Goal: Register for event/course

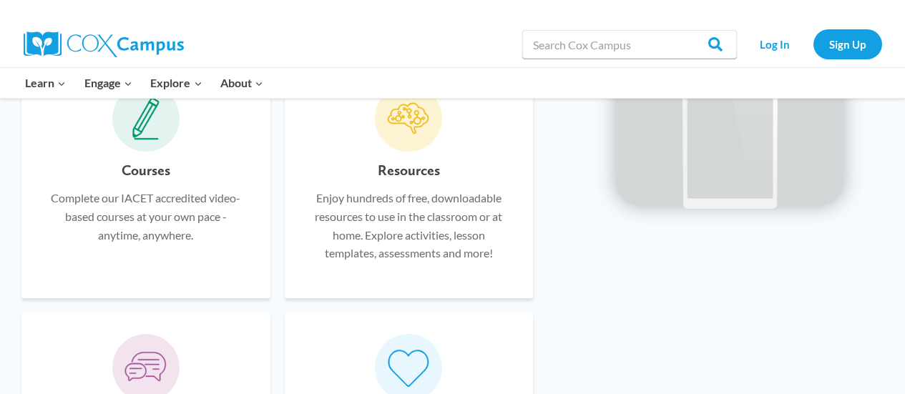
scroll to position [902, 0]
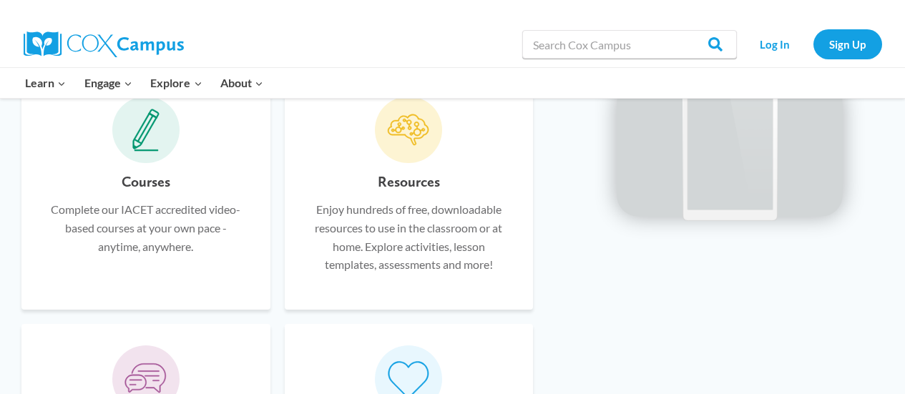
click at [198, 225] on p "Complete our IACET accredited video-based courses at your own pace - anytime, a…" at bounding box center [146, 227] width 206 height 55
click at [147, 127] on icon at bounding box center [145, 130] width 27 height 43
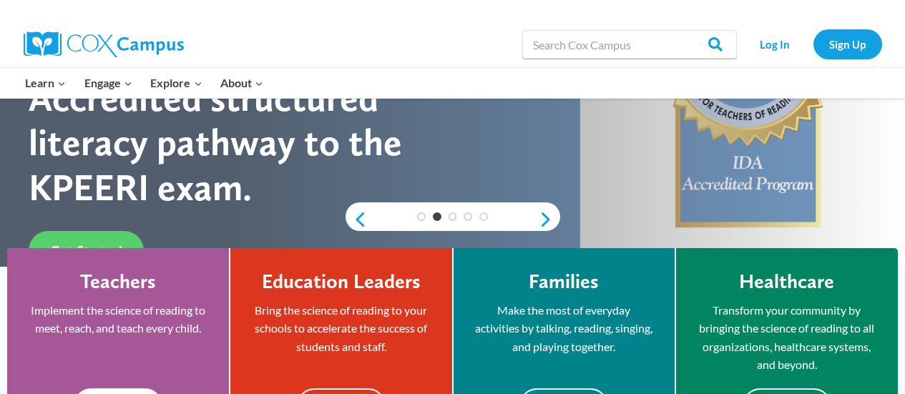
scroll to position [401, 0]
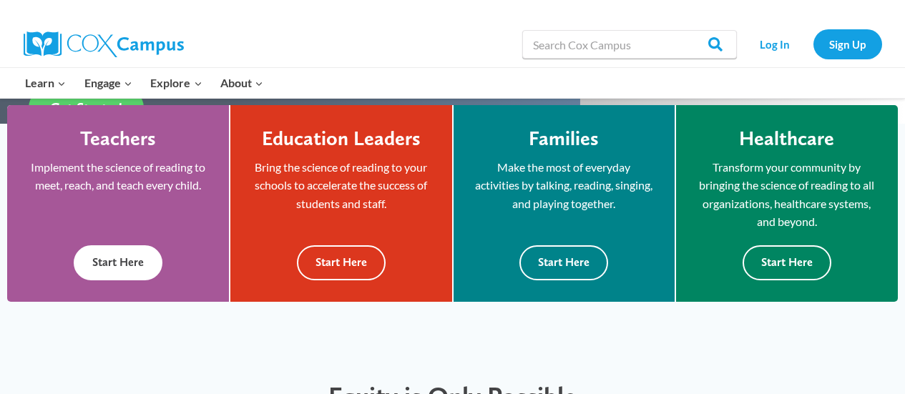
click at [142, 255] on button "Start Here" at bounding box center [118, 262] width 89 height 35
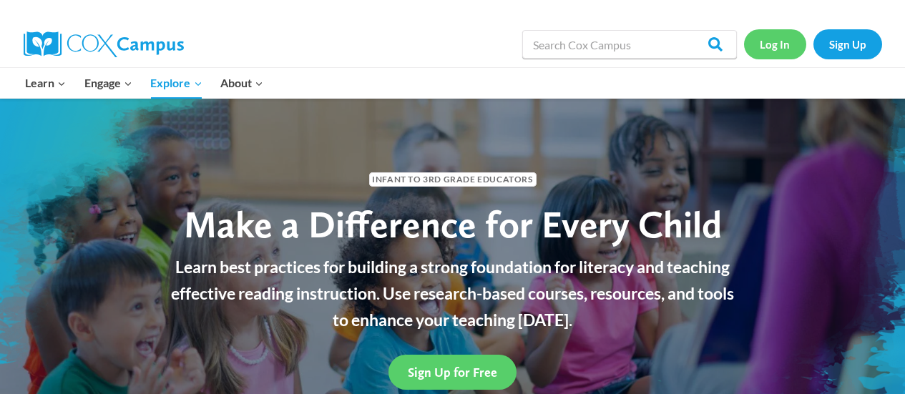
click at [781, 47] on link "Log In" at bounding box center [775, 43] width 62 height 29
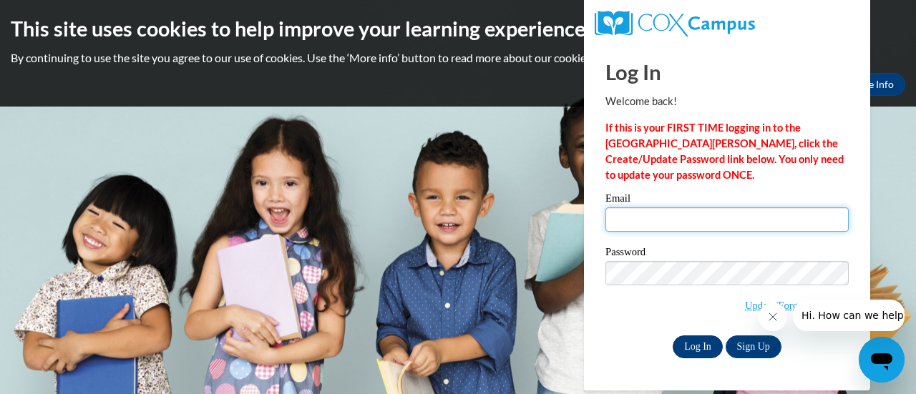
type input "[EMAIL_ADDRESS][DOMAIN_NAME]"
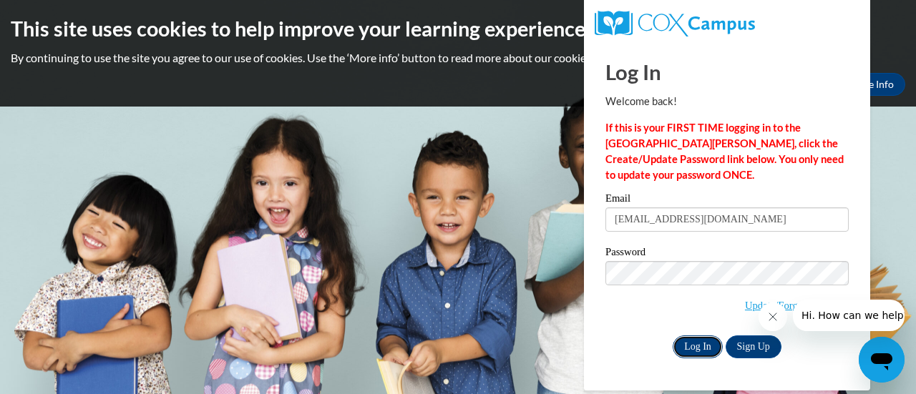
click at [694, 346] on input "Log In" at bounding box center [698, 347] width 50 height 23
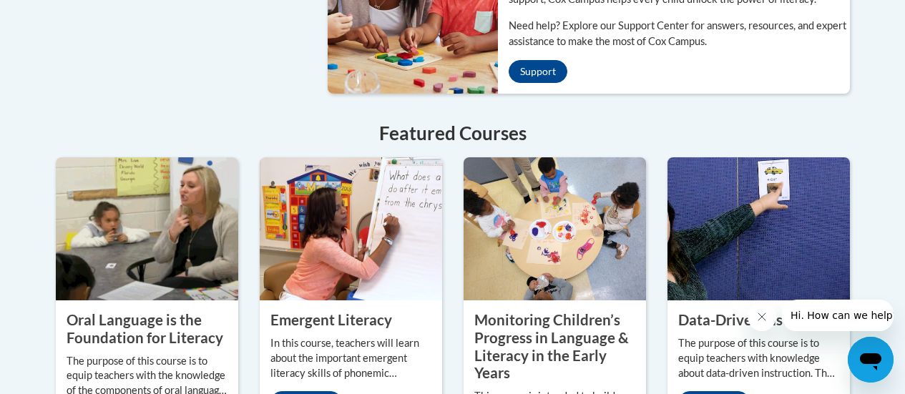
scroll to position [1359, 0]
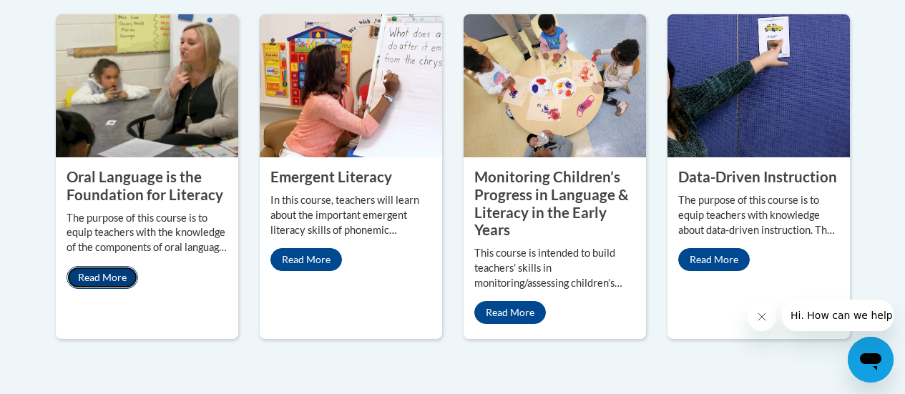
click at [119, 266] on link "Read More" at bounding box center [103, 277] width 72 height 23
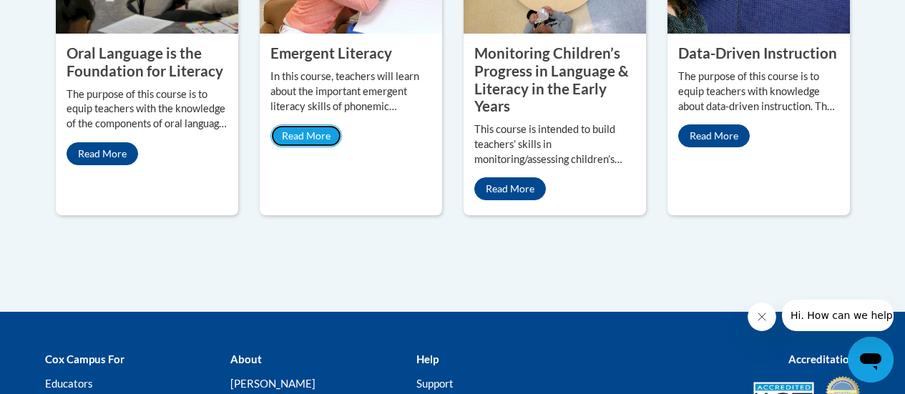
scroll to position [1332, 0]
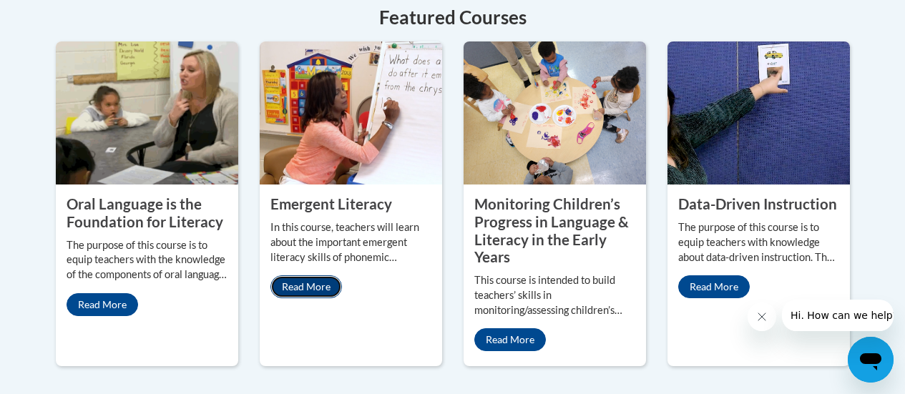
click at [285, 275] on link "Read More" at bounding box center [306, 286] width 72 height 23
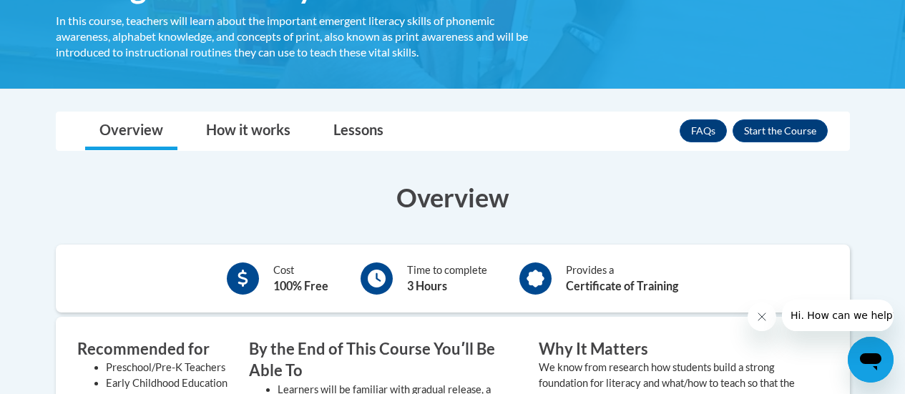
scroll to position [72, 0]
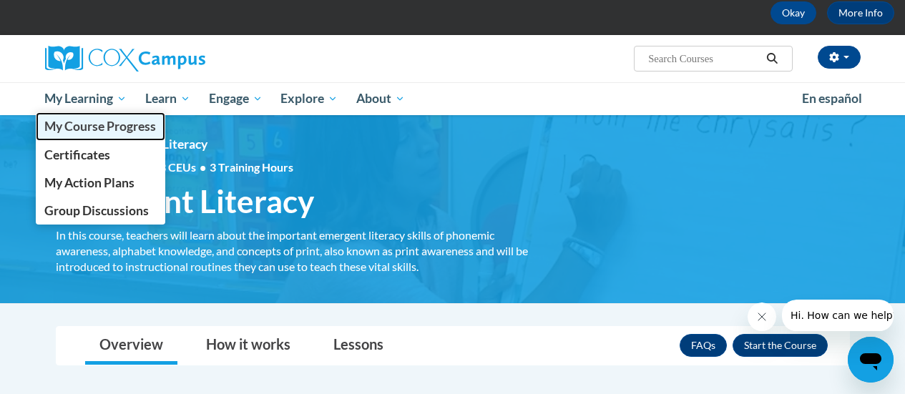
click at [111, 125] on span "My Course Progress" at bounding box center [100, 126] width 112 height 15
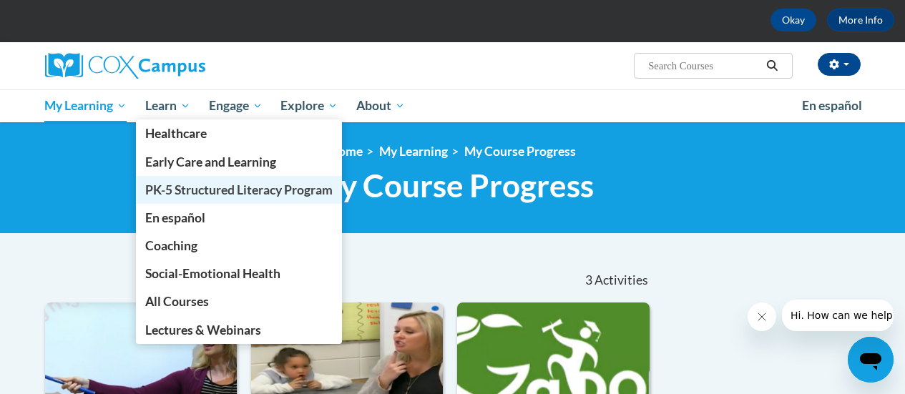
scroll to position [72, 0]
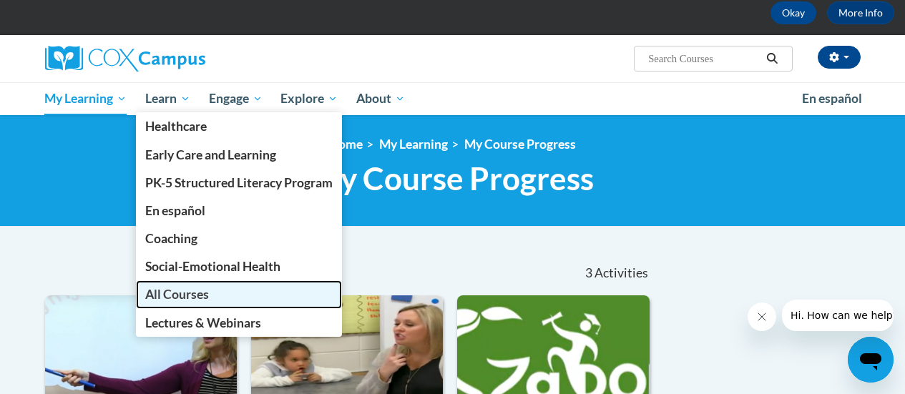
click at [207, 293] on span "All Courses" at bounding box center [177, 294] width 64 height 15
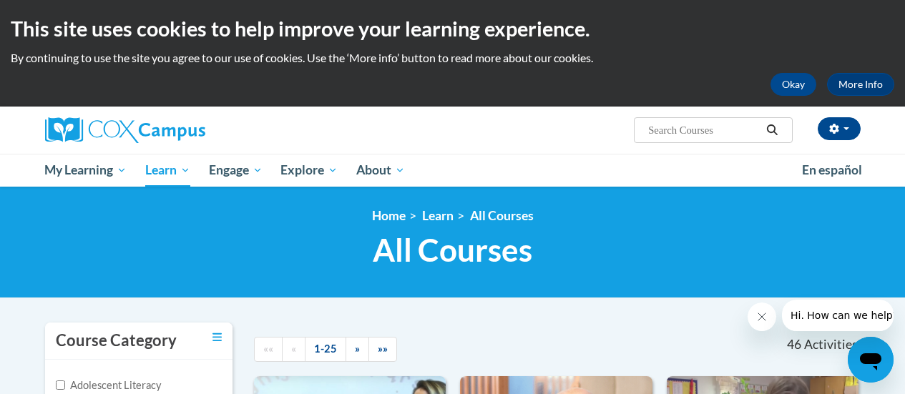
click at [698, 129] on input "Search..." at bounding box center [704, 130] width 114 height 17
type input "systematic"
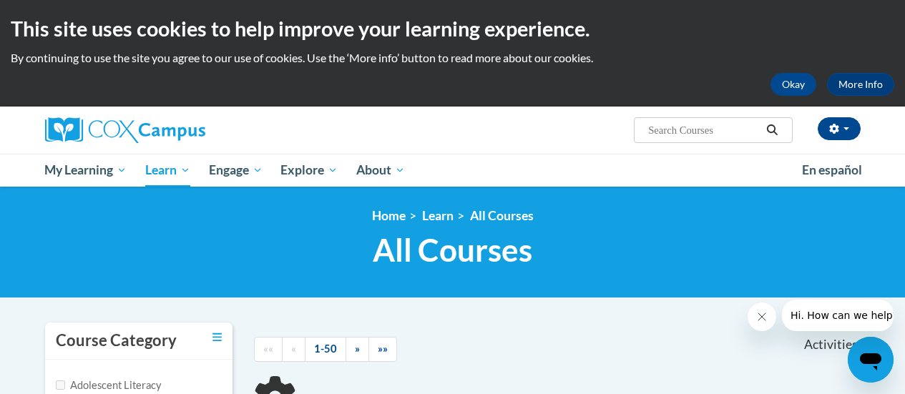
type input "systematic"
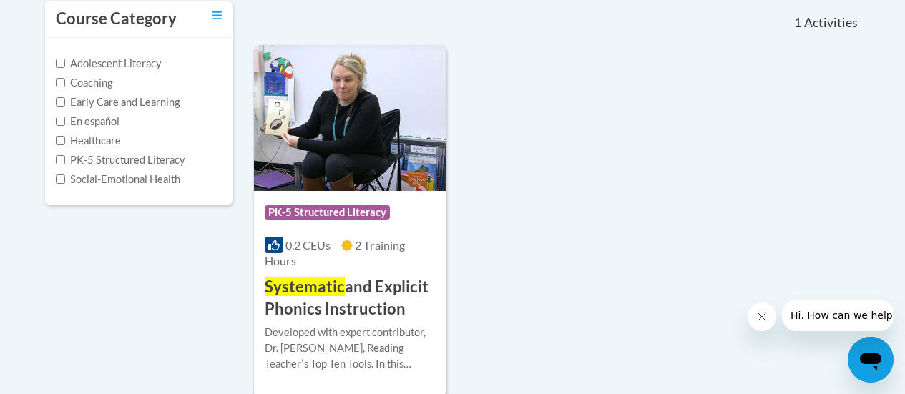
scroll to position [358, 0]
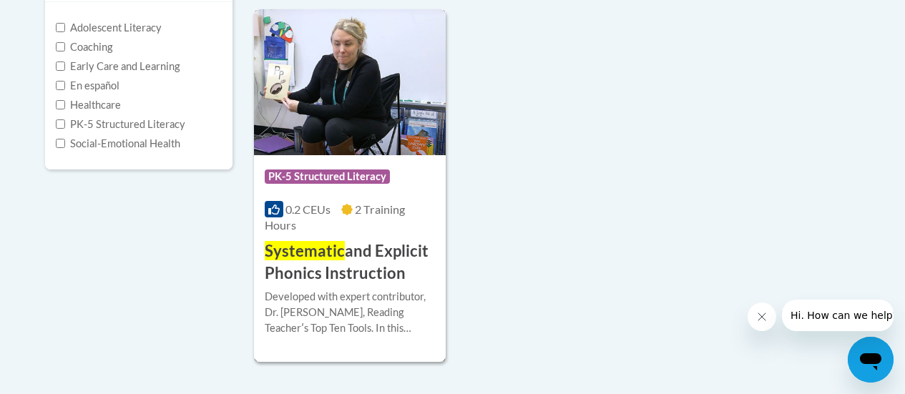
click at [384, 253] on h3 "Systematic and Explicit Phonics Instruction" at bounding box center [350, 262] width 170 height 44
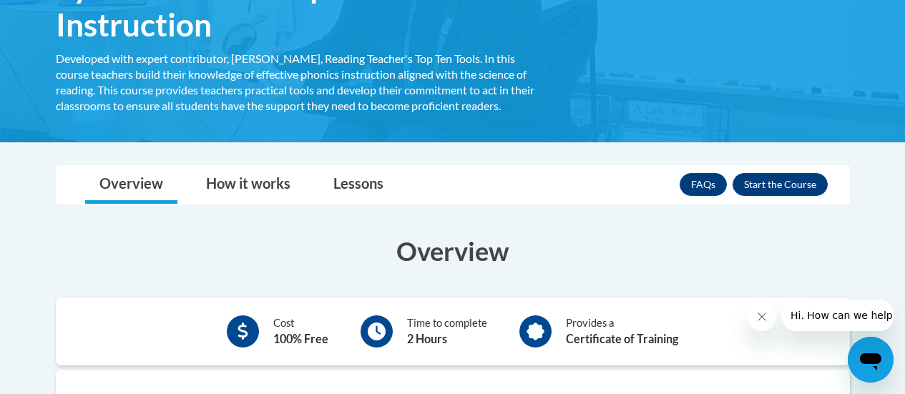
scroll to position [215, 0]
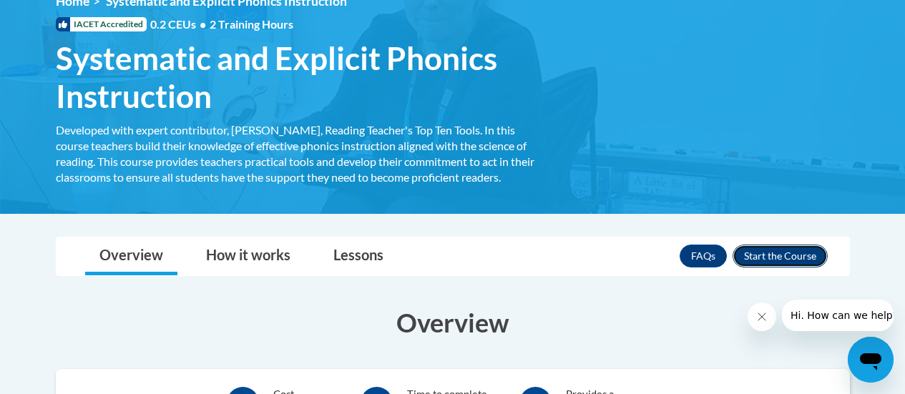
click at [778, 250] on button "Enroll" at bounding box center [780, 256] width 95 height 23
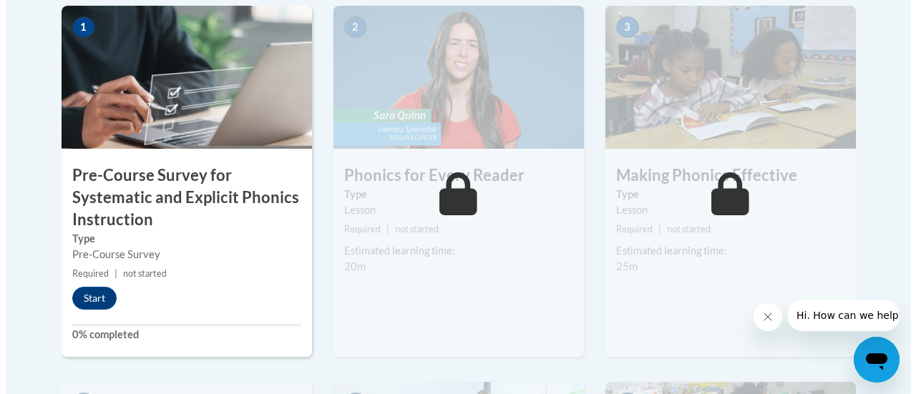
scroll to position [501, 0]
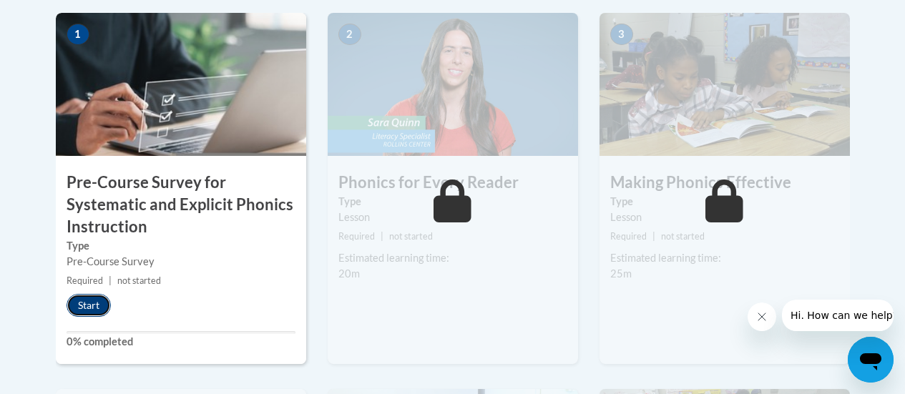
click at [98, 295] on button "Start" at bounding box center [89, 305] width 44 height 23
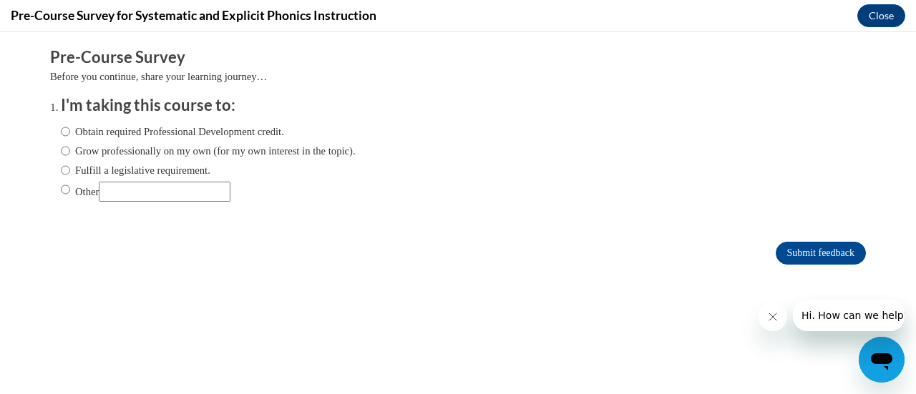
scroll to position [0, 0]
click at [61, 170] on input "Fulfill a legislative requirement." at bounding box center [65, 170] width 9 height 16
radio input "true"
click at [785, 250] on input "Submit feedback" at bounding box center [821, 253] width 90 height 23
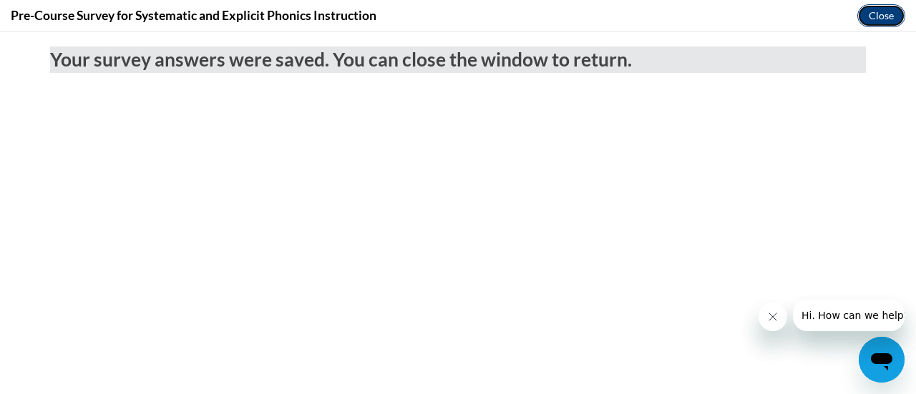
click at [874, 18] on button "Close" at bounding box center [881, 15] width 48 height 23
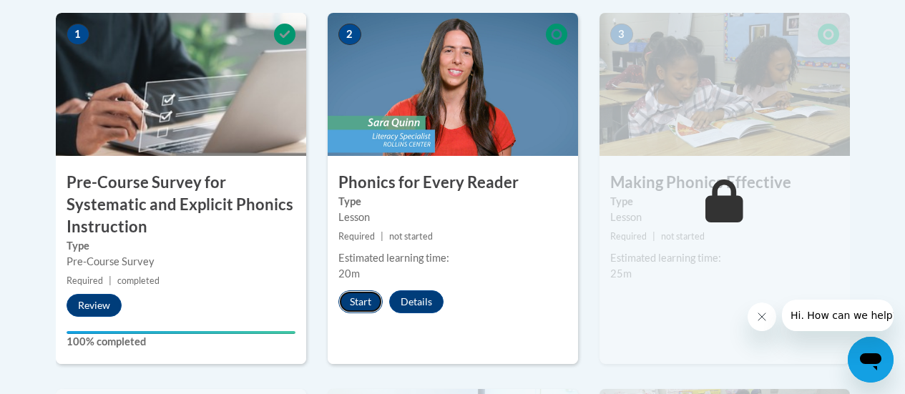
click at [358, 300] on button "Start" at bounding box center [360, 301] width 44 height 23
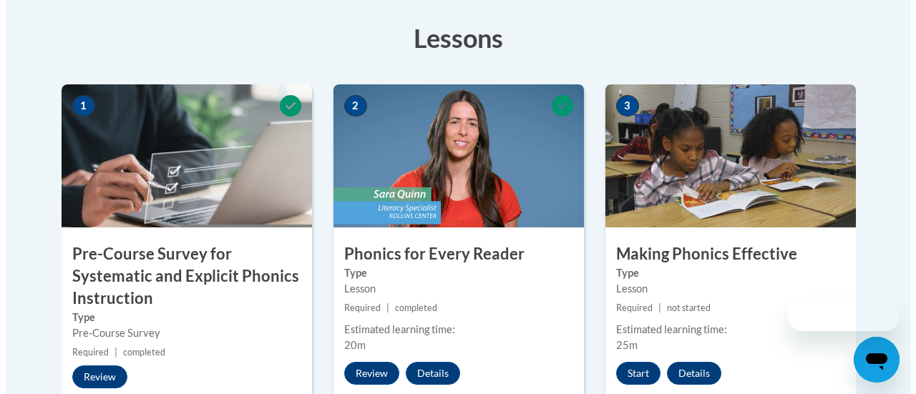
scroll to position [572, 0]
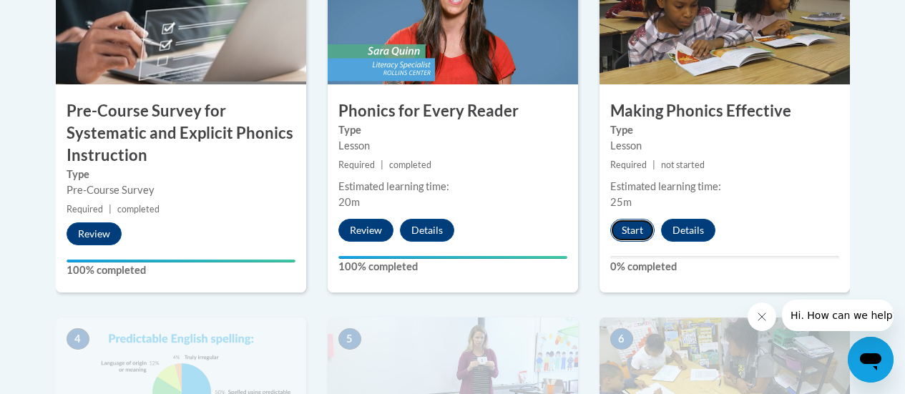
click at [638, 225] on button "Start" at bounding box center [632, 230] width 44 height 23
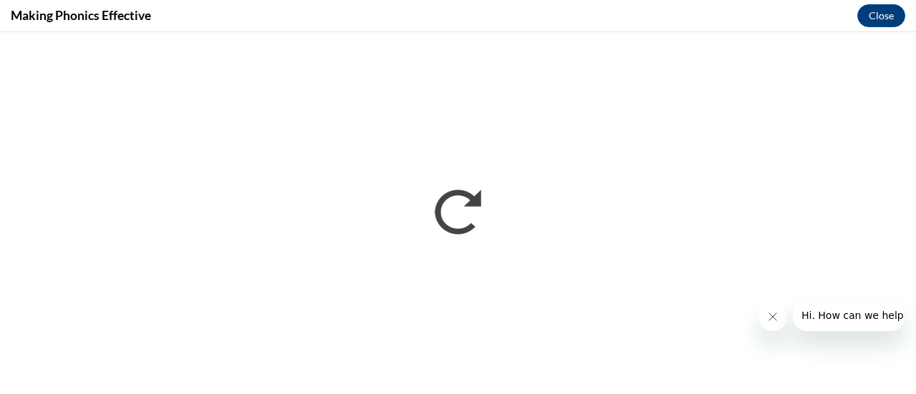
scroll to position [0, 0]
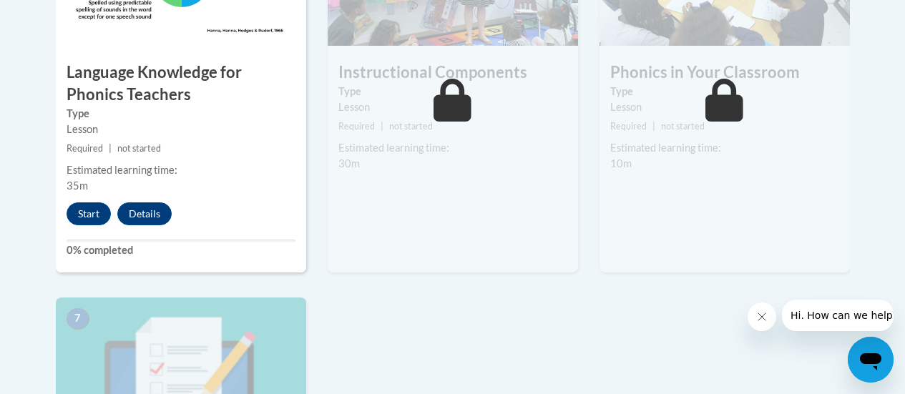
scroll to position [1002, 0]
